Goal: Navigation & Orientation: Find specific page/section

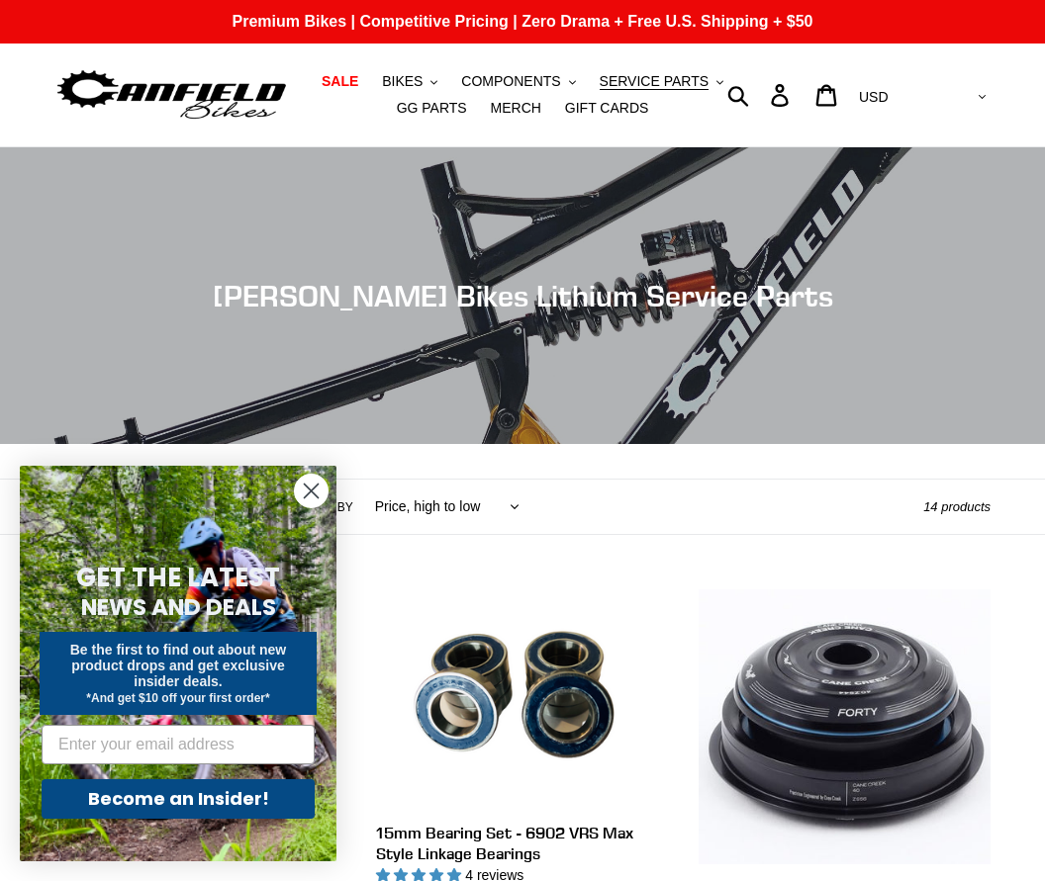
click at [302, 493] on circle "Close dialog" at bounding box center [311, 491] width 33 height 33
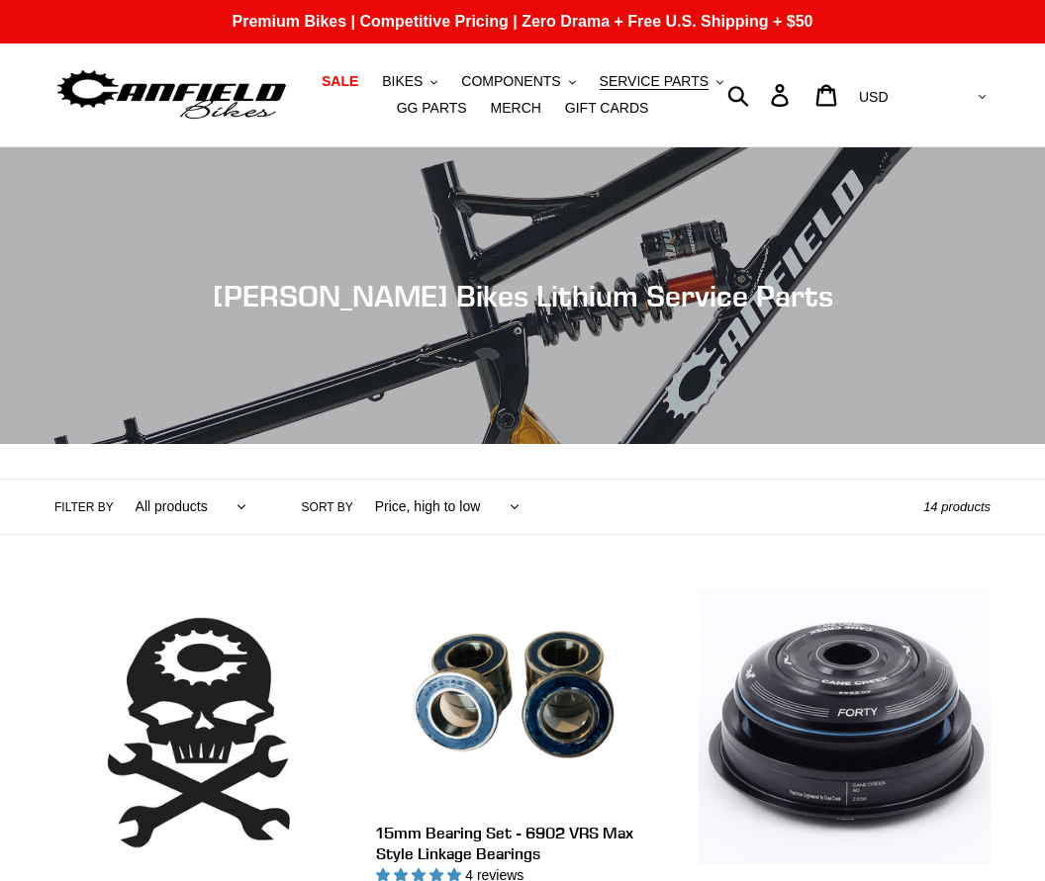
click at [404, 84] on span "BIKES" at bounding box center [402, 81] width 41 height 17
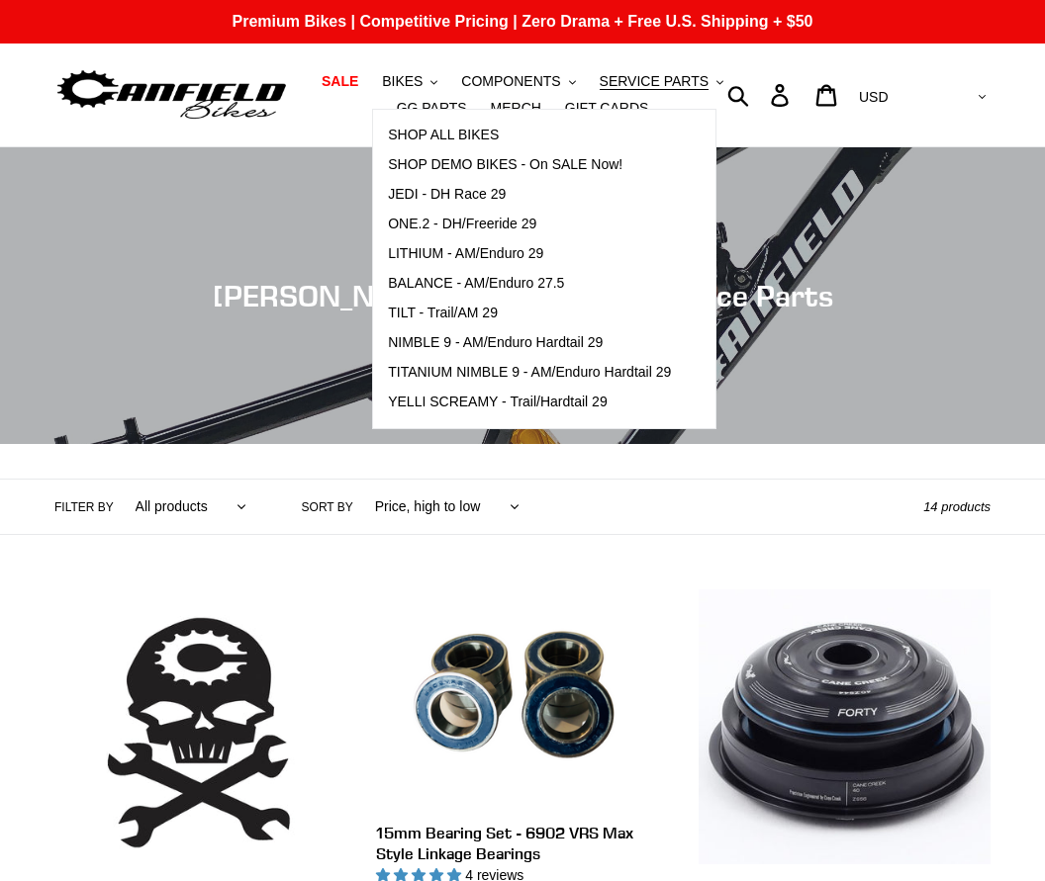
click at [420, 376] on span "TITANIUM NIMBLE 9 - AM/Enduro Hardtail 29" at bounding box center [529, 372] width 283 height 17
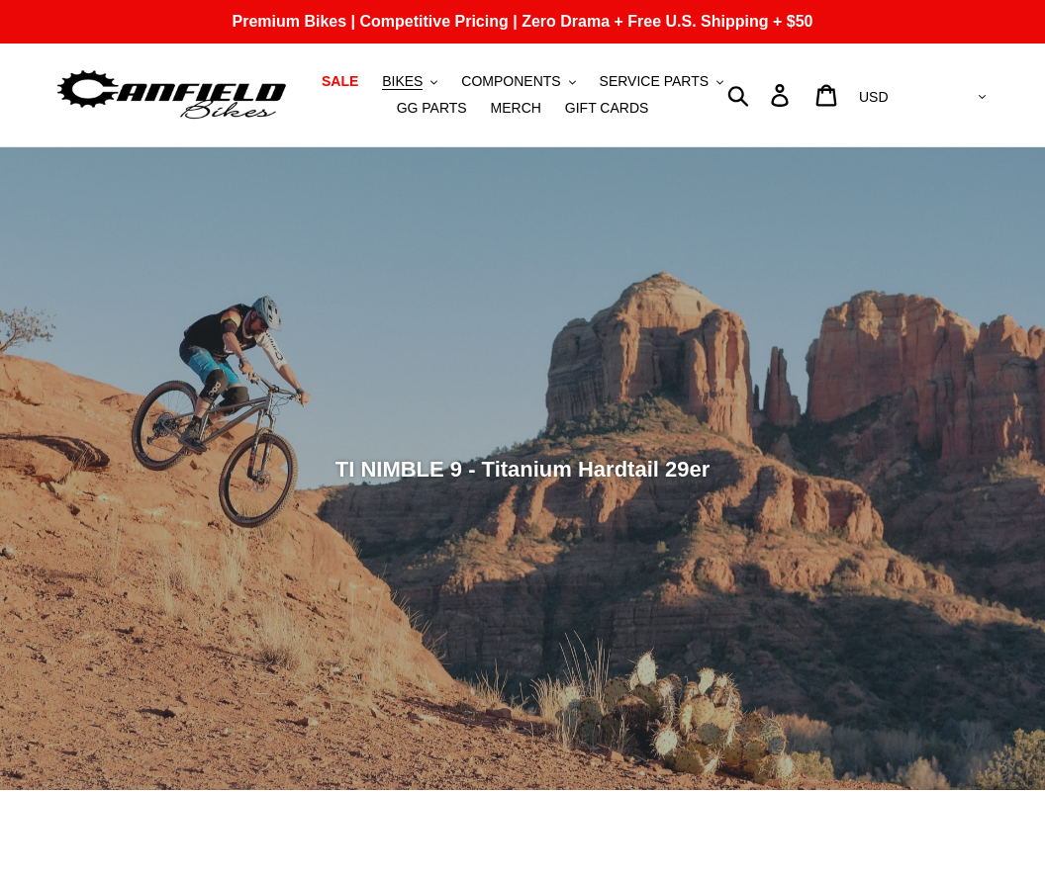
click at [400, 86] on span "BIKES" at bounding box center [402, 81] width 41 height 17
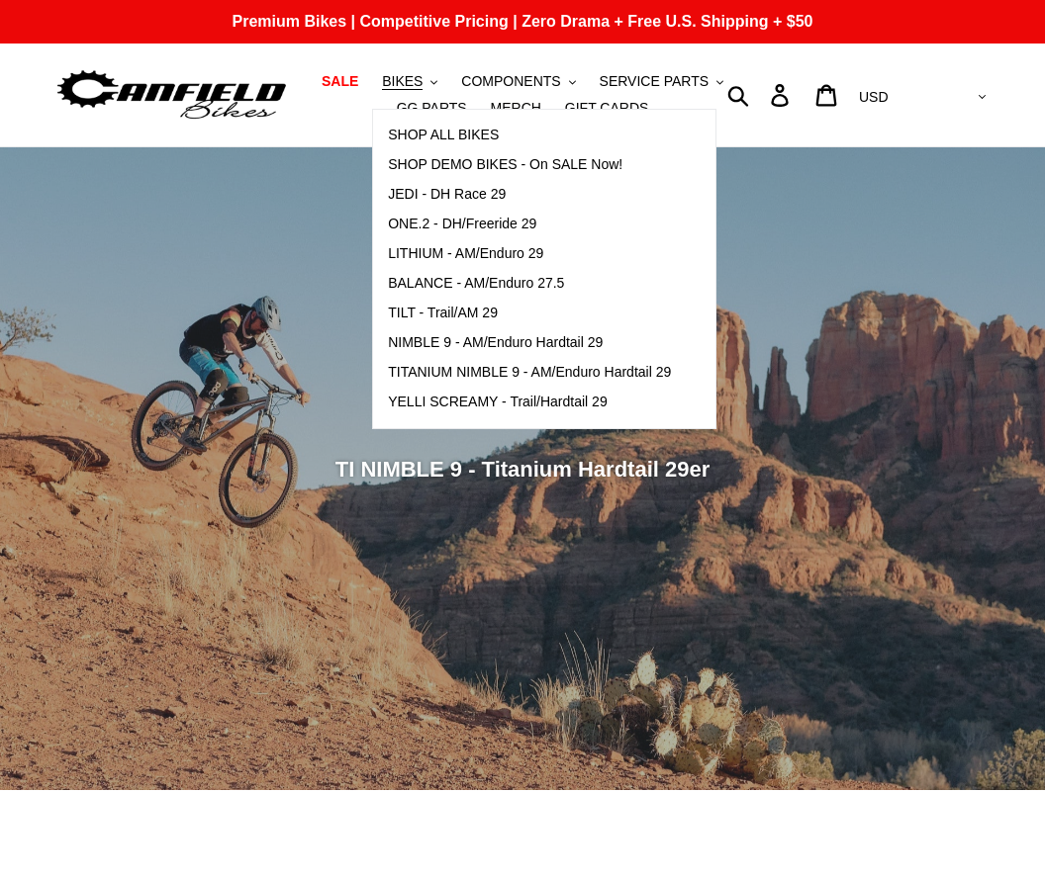
click at [422, 349] on span "NIMBLE 9 - AM/Enduro Hardtail 29" at bounding box center [495, 342] width 215 height 17
click at [428, 413] on link "YELLI SCREAMY - Trail/Hardtail 29" at bounding box center [529, 403] width 313 height 30
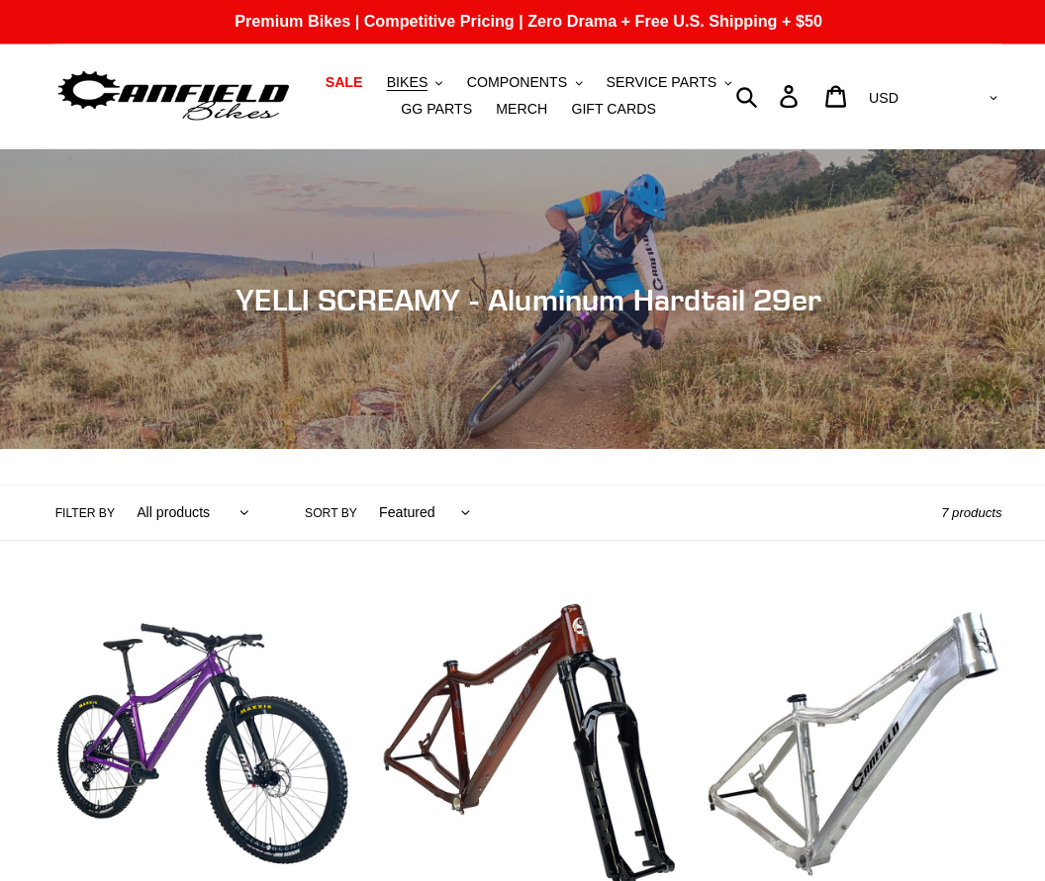
click at [425, 109] on span "GG PARTS" at bounding box center [432, 108] width 70 height 17
click at [515, 105] on span "MERCH" at bounding box center [516, 108] width 50 height 17
